Goal: Find specific page/section: Find specific page/section

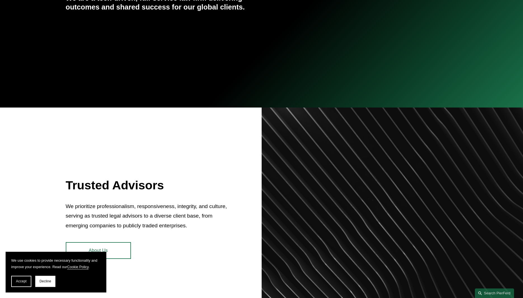
scroll to position [200, 0]
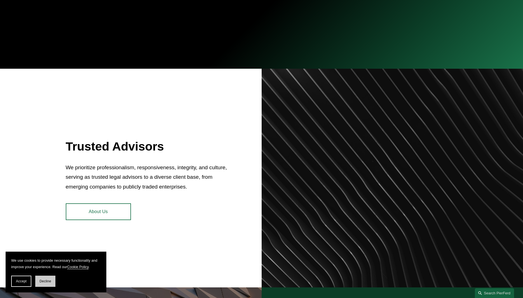
click at [52, 281] on button "Decline" at bounding box center [45, 281] width 20 height 11
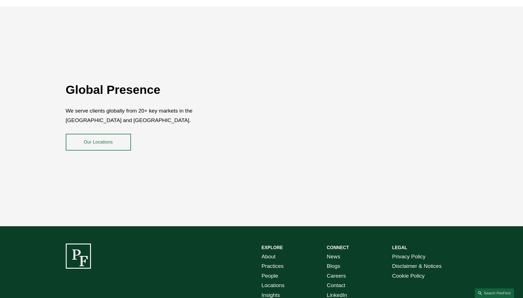
scroll to position [998, 0]
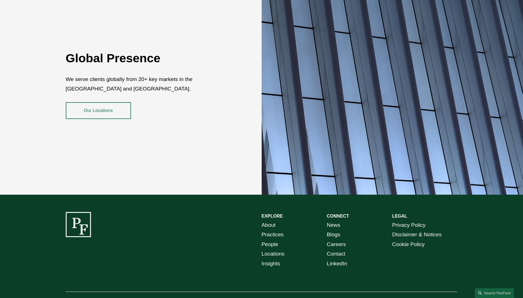
click at [271, 251] on link "Locations" at bounding box center [272, 254] width 23 height 10
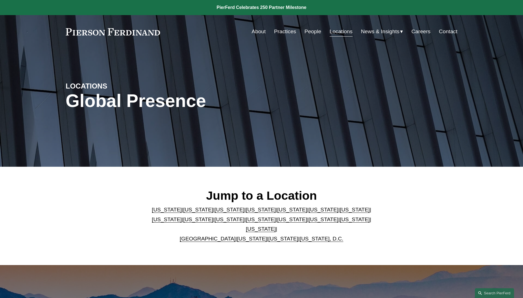
click at [246, 223] on link "[US_STATE]" at bounding box center [261, 220] width 30 height 6
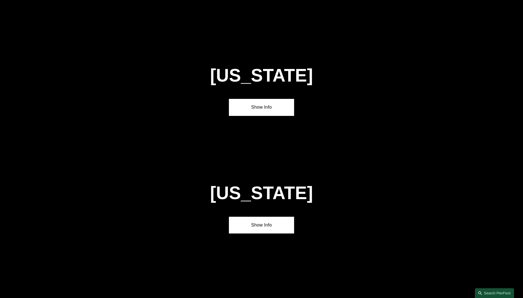
scroll to position [1444, 0]
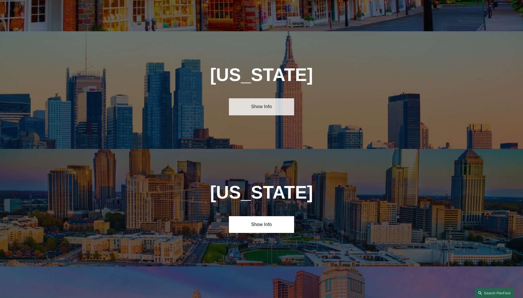
click at [261, 98] on link "Show Info" at bounding box center [261, 106] width 65 height 17
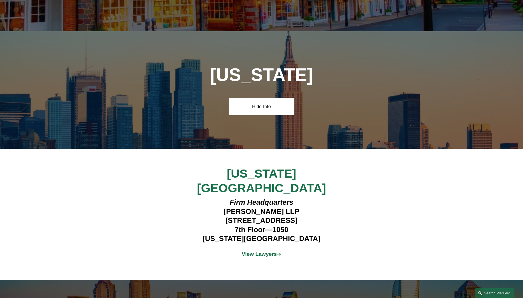
click at [263, 251] on strong "View Lawyers" at bounding box center [259, 254] width 35 height 6
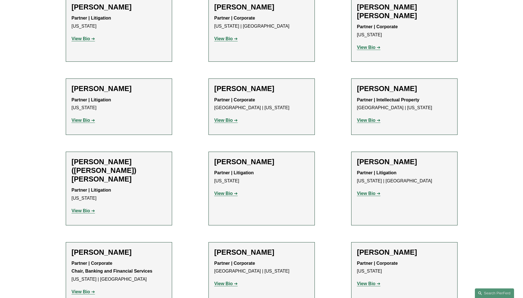
scroll to position [428, 0]
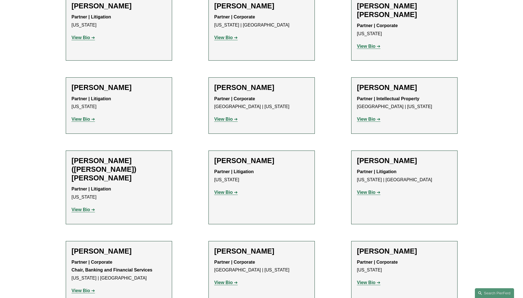
click at [81, 208] on strong "View Bio" at bounding box center [81, 210] width 18 height 5
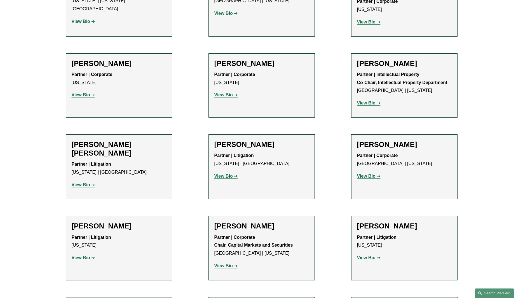
scroll to position [998, 0]
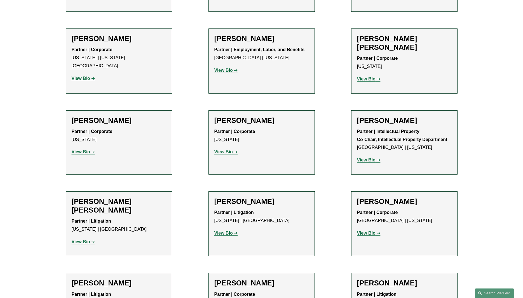
click at [83, 240] on strong "View Bio" at bounding box center [81, 242] width 18 height 5
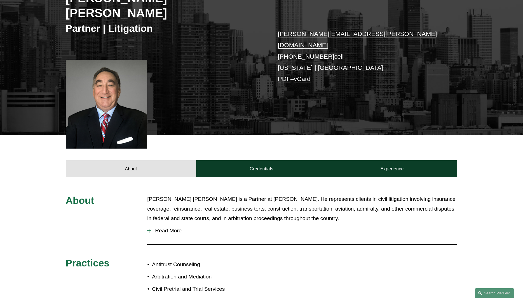
scroll to position [29, 0]
